Goal: Find specific page/section: Find specific page/section

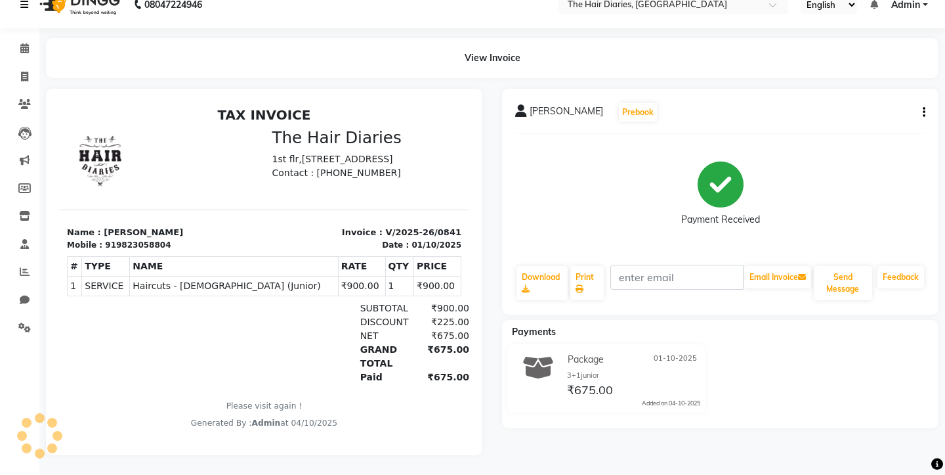
scroll to position [19, 0]
click at [22, 11] on link at bounding box center [26, 4] width 13 height 37
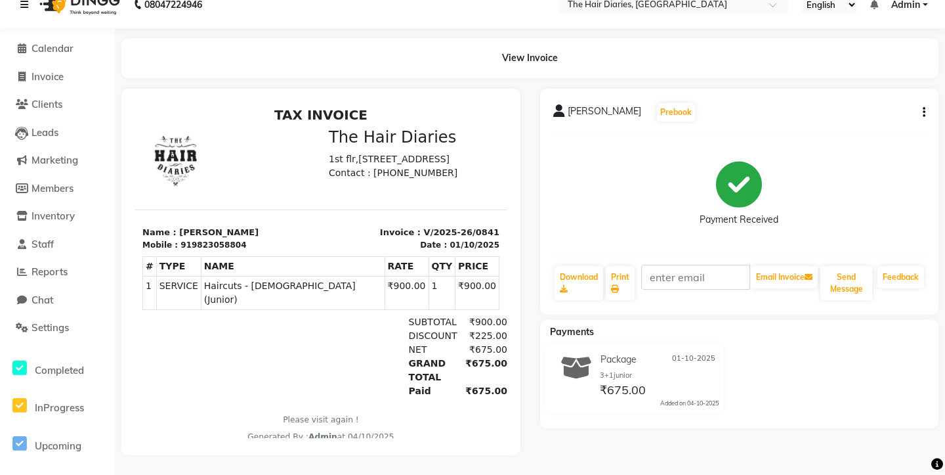
click at [28, 4] on icon at bounding box center [24, 4] width 8 height 9
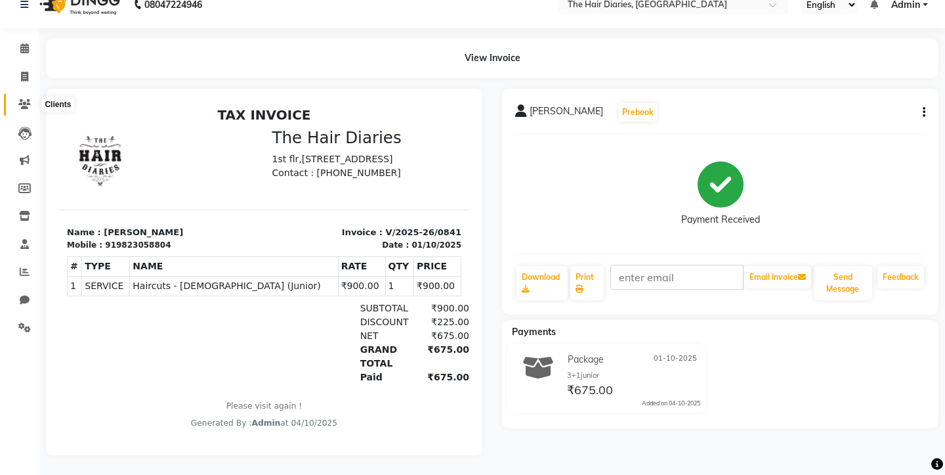
click at [29, 103] on icon at bounding box center [24, 104] width 12 height 10
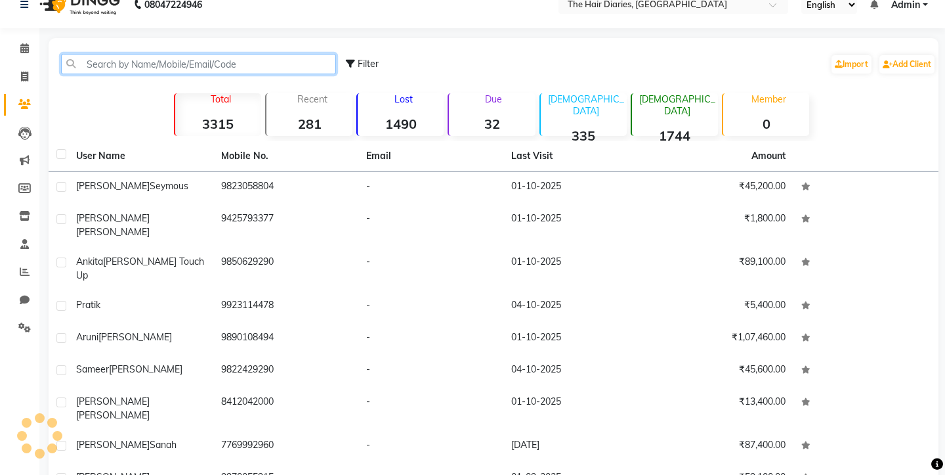
click at [125, 71] on input "text" at bounding box center [198, 64] width 275 height 20
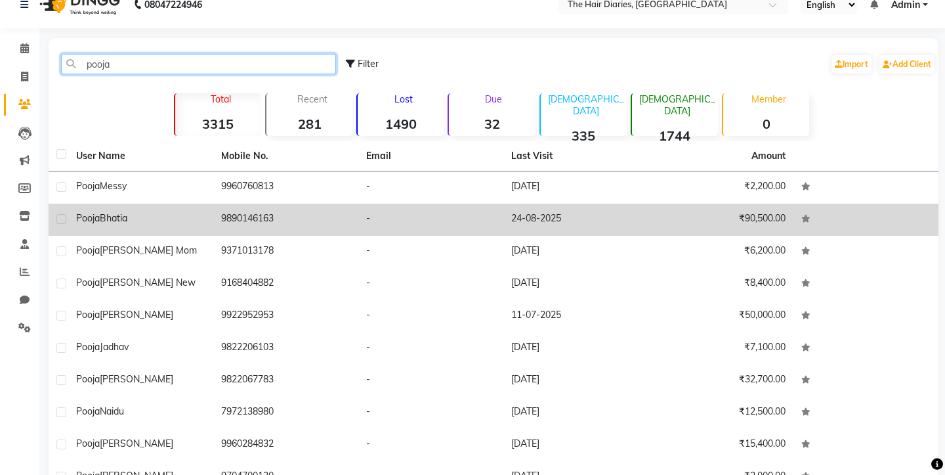
type input "pooja"
click at [137, 219] on div "[PERSON_NAME]" at bounding box center [140, 218] width 129 height 14
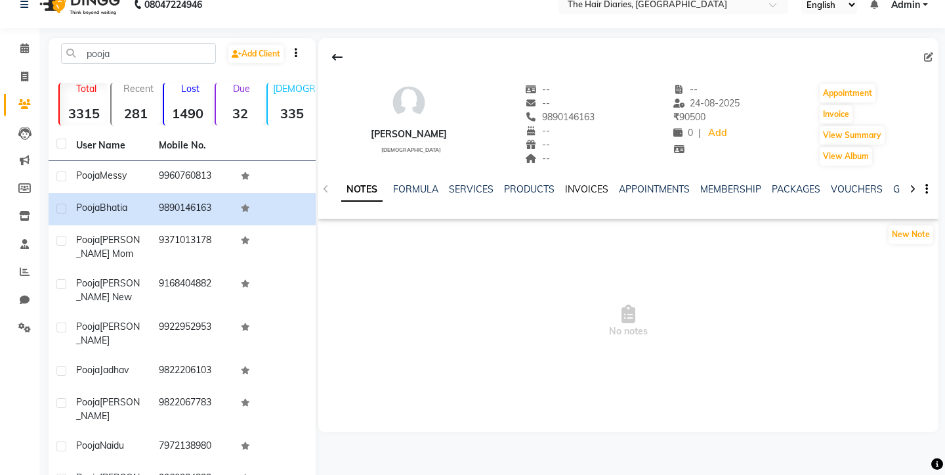
click at [570, 192] on link "INVOICES" at bounding box center [586, 189] width 43 height 12
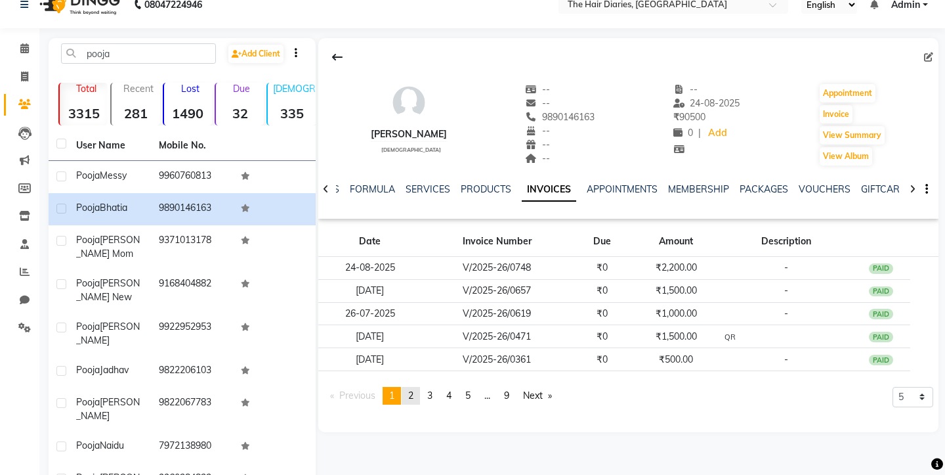
click at [417, 400] on link "page 2" at bounding box center [411, 396] width 18 height 18
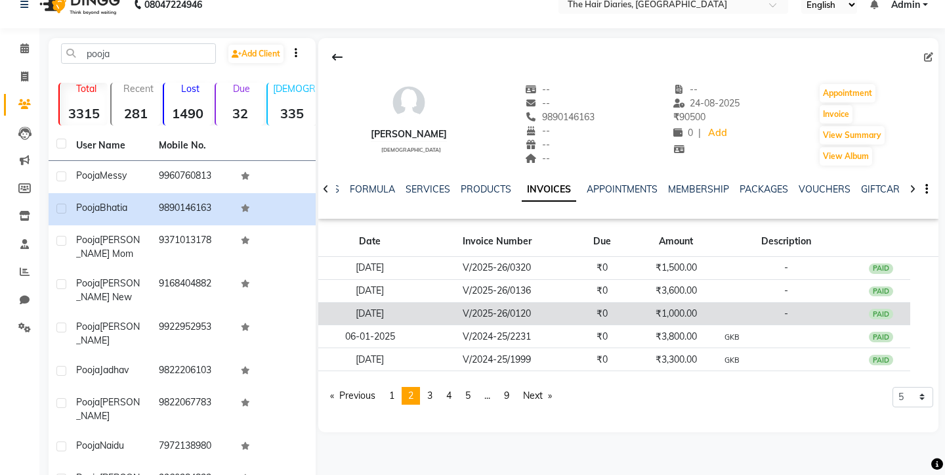
click at [561, 320] on td "V/2025-26/0120" at bounding box center [497, 313] width 150 height 23
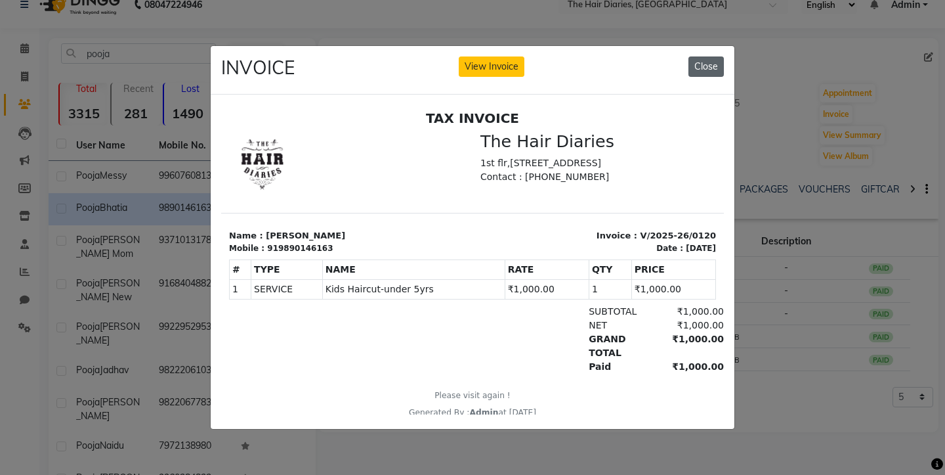
click at [707, 65] on button "Close" at bounding box center [706, 66] width 35 height 20
